Goal: Task Accomplishment & Management: Manage account settings

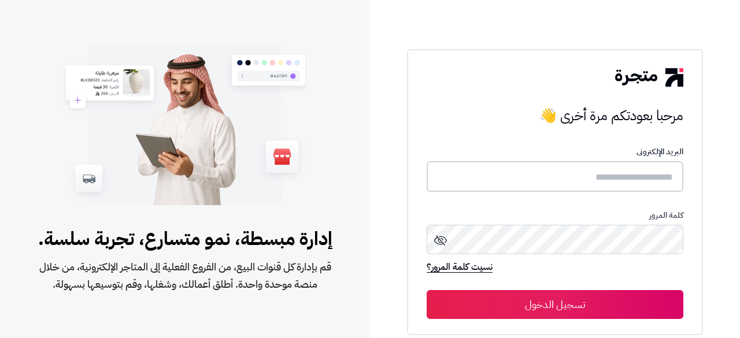
type input "**********"
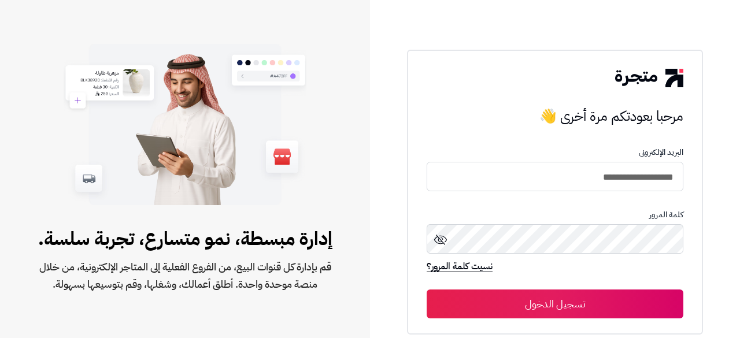
click at [541, 303] on button "تسجيل الدخول" at bounding box center [554, 304] width 257 height 29
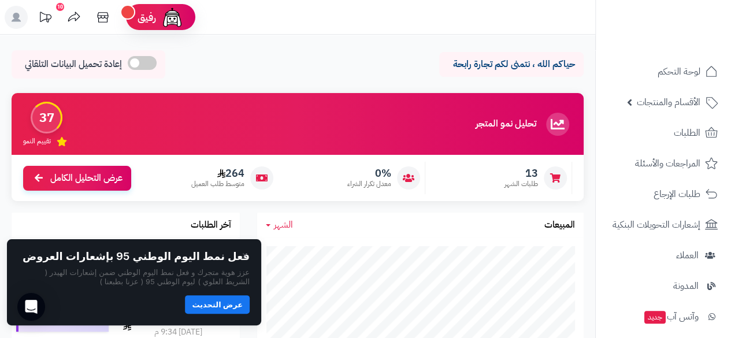
click at [247, 64] on div "حياكم الله ، نتمنى لكم تجارة رابحة إعادة تحميل البيانات التلقائي" at bounding box center [298, 67] width 572 height 34
click at [102, 219] on div "آخر الطلبات" at bounding box center [126, 225] width 228 height 25
click at [231, 309] on button "عرض التحديث" at bounding box center [217, 304] width 65 height 18
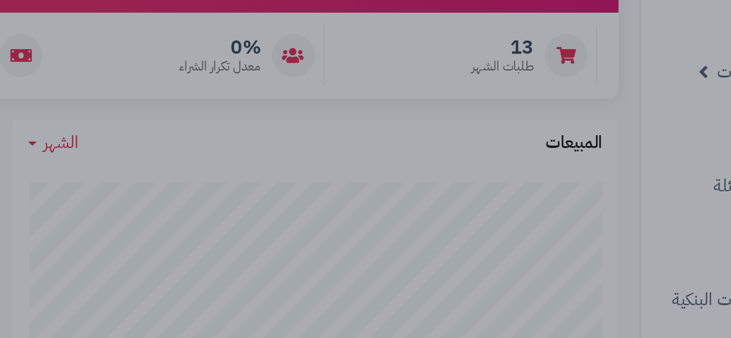
scroll to position [84, 0]
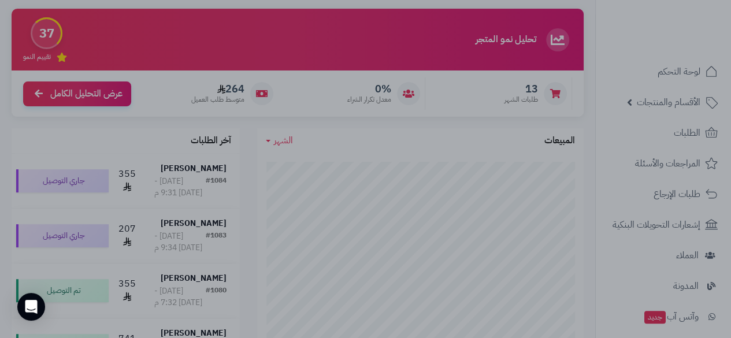
click at [426, 50] on div at bounding box center [365, 169] width 731 height 338
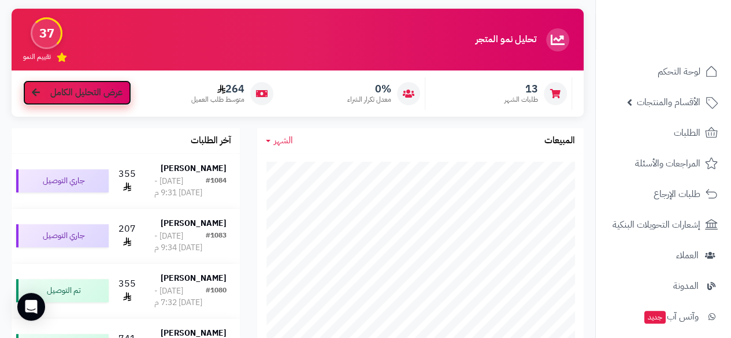
click at [40, 89] on link "عرض التحليل الكامل" at bounding box center [77, 92] width 108 height 25
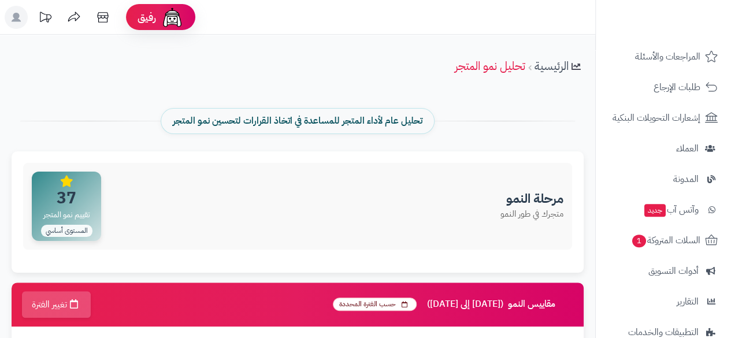
scroll to position [110, 0]
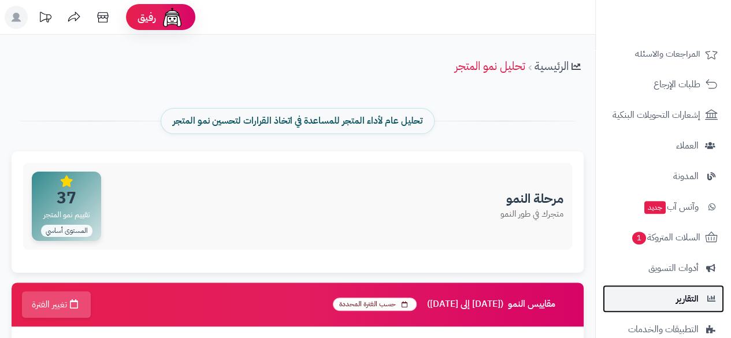
click at [652, 300] on link "التقارير" at bounding box center [663, 299] width 121 height 28
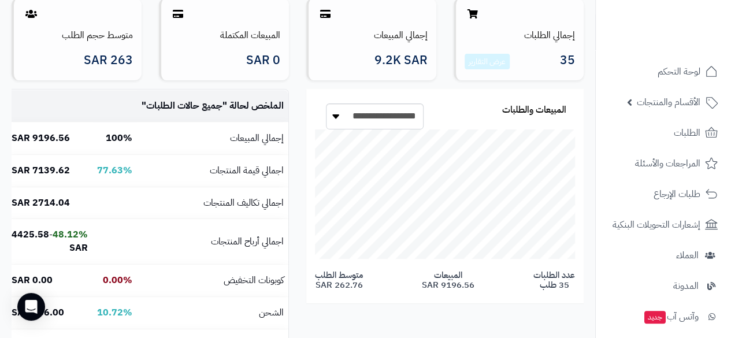
scroll to position [146, 0]
